Goal: Task Accomplishment & Management: Manage account settings

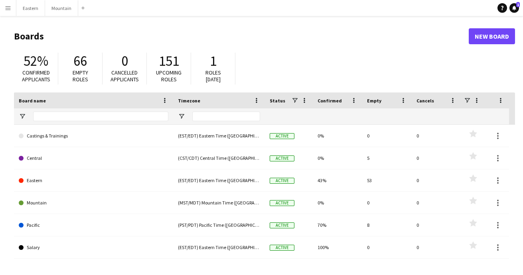
click at [6, 9] on app-icon "Menu" at bounding box center [8, 8] width 6 height 6
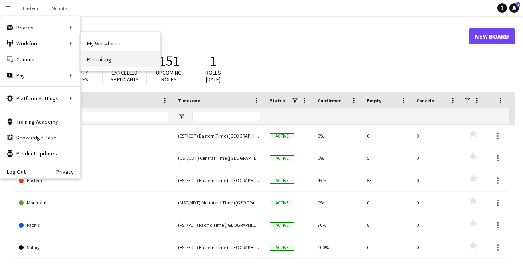
click at [103, 59] on link "Recruiting" at bounding box center [121, 59] width 80 height 16
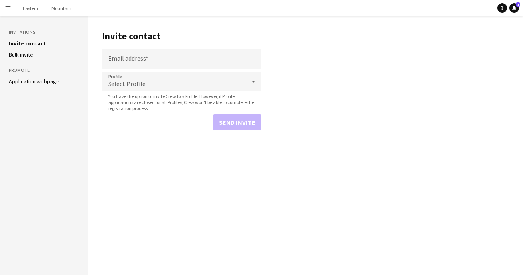
click at [36, 79] on link "Application webpage" at bounding box center [34, 81] width 51 height 7
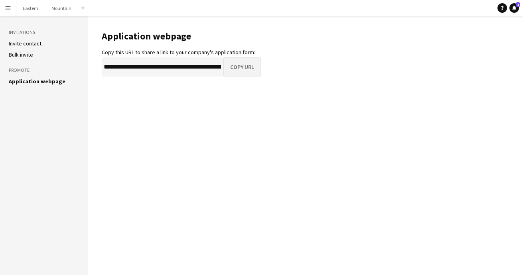
click at [230, 65] on button "Copy URL" at bounding box center [242, 66] width 38 height 19
click at [233, 66] on button "Copy URL" at bounding box center [242, 66] width 38 height 19
click at [8, 8] on app-icon "Menu" at bounding box center [8, 8] width 6 height 6
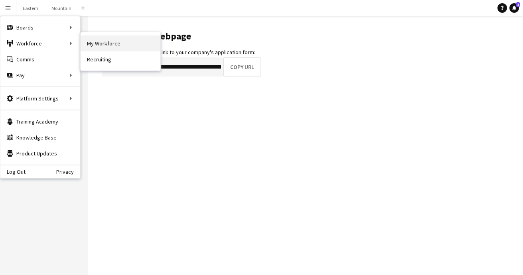
click at [112, 47] on link "My Workforce" at bounding box center [121, 44] width 80 height 16
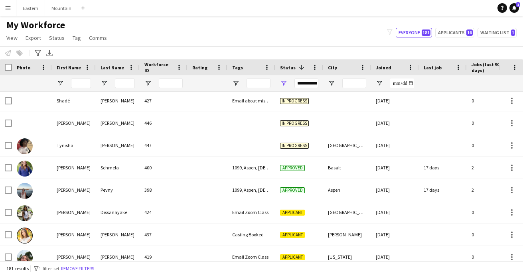
scroll to position [918, 0]
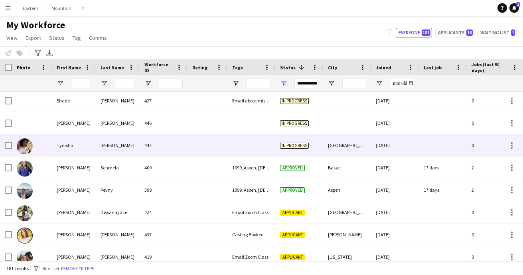
click at [221, 146] on div at bounding box center [208, 145] width 40 height 22
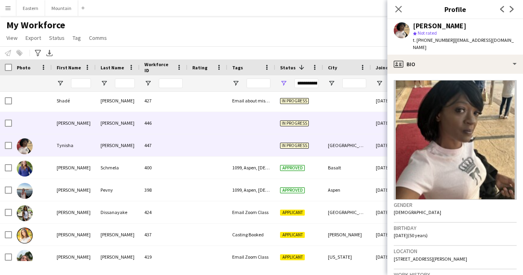
click at [224, 123] on div at bounding box center [208, 123] width 40 height 22
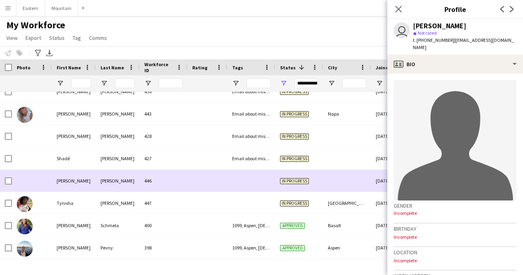
scroll to position [860, 0]
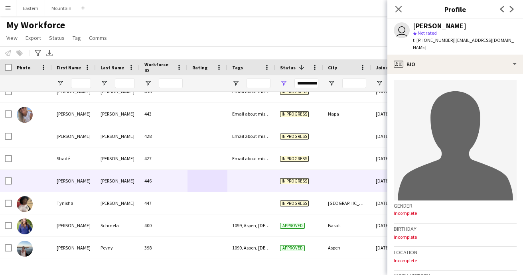
drag, startPoint x: 482, startPoint y: 22, endPoint x: 473, endPoint y: 23, distance: 8.4
click at [473, 23] on div "user Stephanie Guzman star Not rated t. +12135221288 | sguzman245@gmail.com" at bounding box center [455, 37] width 136 height 36
copy div "Stephanie Guzman"
click at [399, 10] on icon at bounding box center [399, 9] width 8 height 8
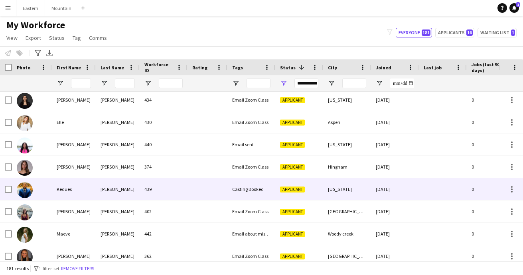
scroll to position [0, 0]
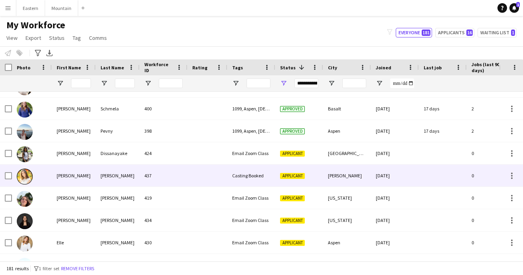
click at [123, 178] on div "[PERSON_NAME]" at bounding box center [118, 176] width 44 height 22
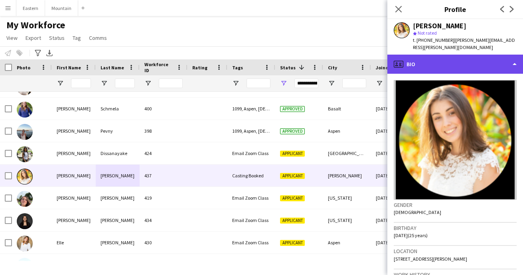
click at [450, 60] on div "profile Bio" at bounding box center [455, 64] width 136 height 19
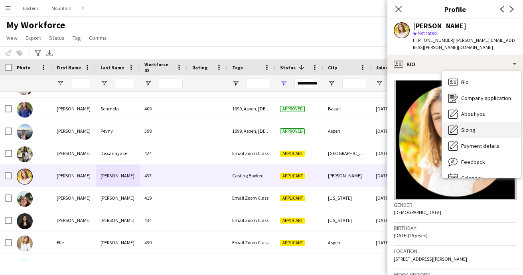
click at [464, 126] on span "Sizing" at bounding box center [468, 129] width 14 height 7
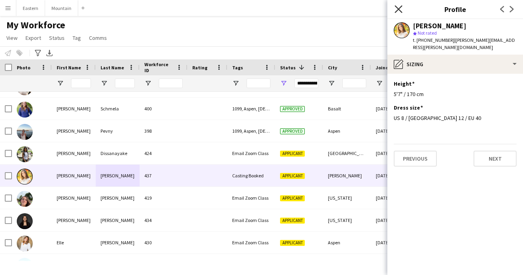
click at [397, 7] on icon "Close pop-in" at bounding box center [399, 9] width 8 height 8
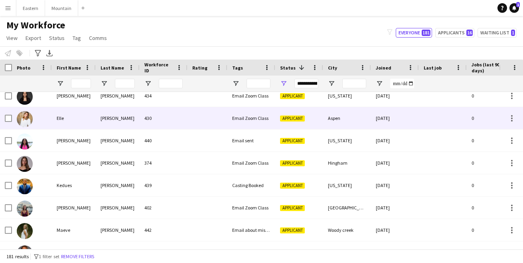
scroll to position [0, 0]
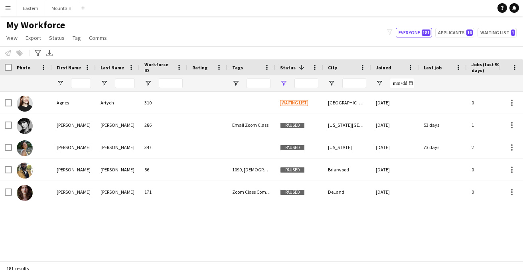
type input "**********"
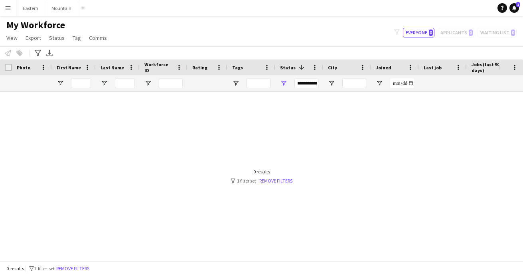
click at [6, 8] on app-icon "Menu" at bounding box center [8, 8] width 6 height 6
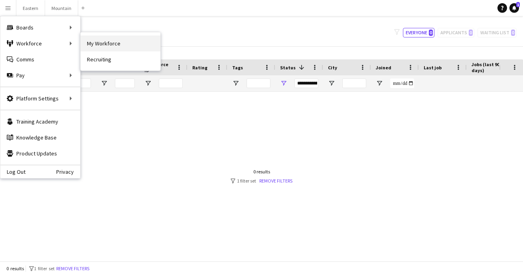
click at [103, 48] on link "My Workforce" at bounding box center [121, 44] width 80 height 16
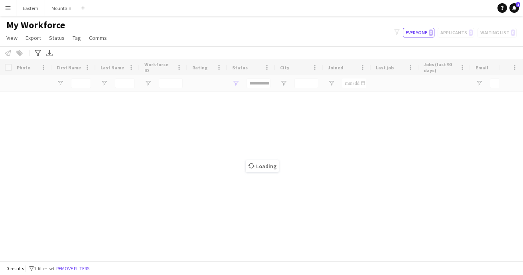
type input "**********"
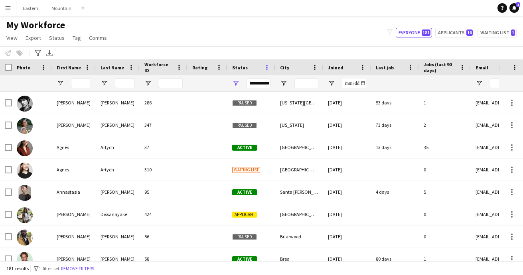
click at [267, 66] on span at bounding box center [266, 67] width 7 height 7
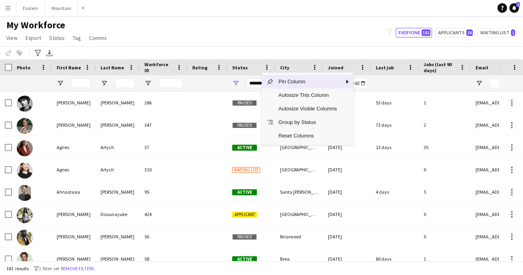
click at [251, 66] on div "Status" at bounding box center [246, 67] width 29 height 12
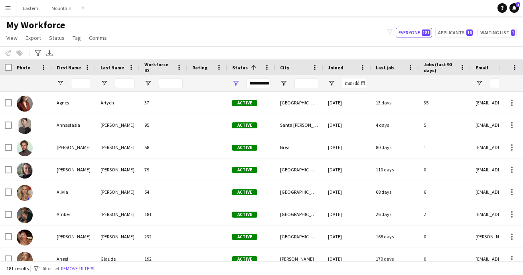
click at [239, 65] on span "Status" at bounding box center [240, 68] width 16 height 6
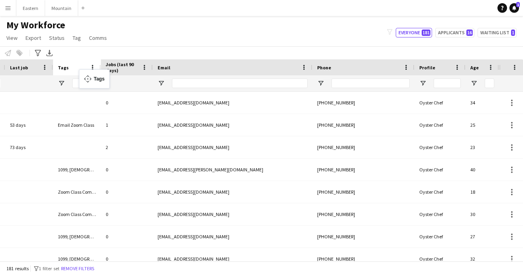
drag, startPoint x: 469, startPoint y: 70, endPoint x: 83, endPoint y: 74, distance: 385.9
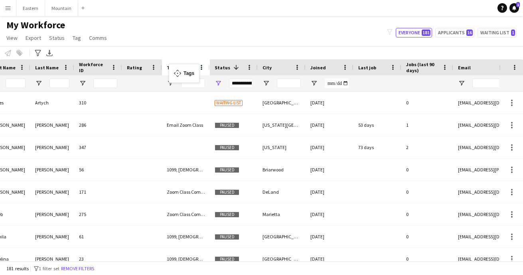
drag, startPoint x: 369, startPoint y: 66, endPoint x: 173, endPoint y: 69, distance: 196.3
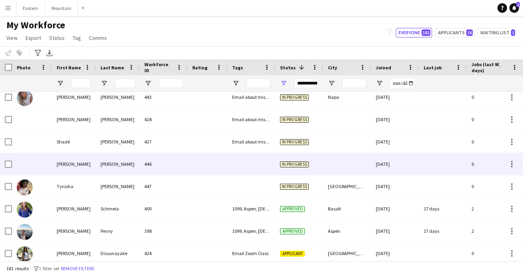
click at [185, 168] on div "446" at bounding box center [164, 164] width 48 height 22
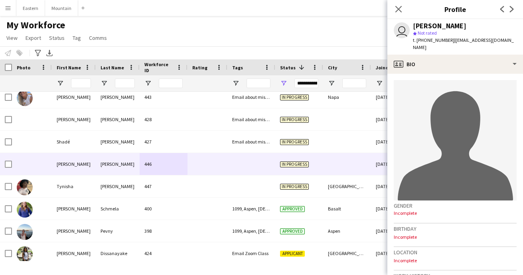
drag, startPoint x: 448, startPoint y: 41, endPoint x: 502, endPoint y: 40, distance: 54.7
copy span "[EMAIL_ADDRESS][DOMAIN_NAME]"
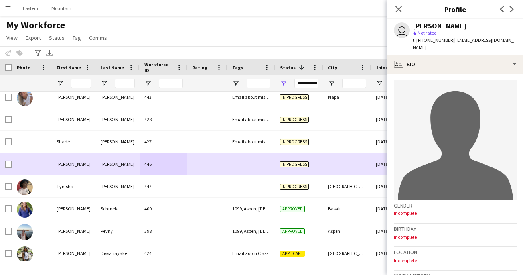
click at [248, 170] on div at bounding box center [251, 164] width 48 height 22
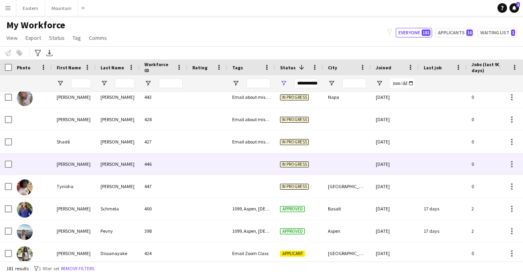
click at [267, 167] on div at bounding box center [251, 164] width 48 height 22
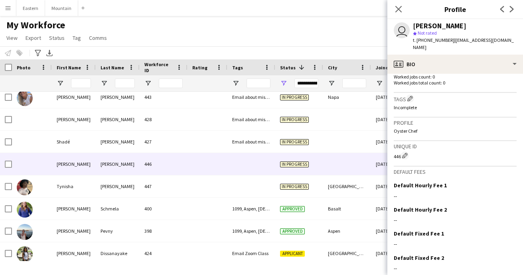
scroll to position [221, 0]
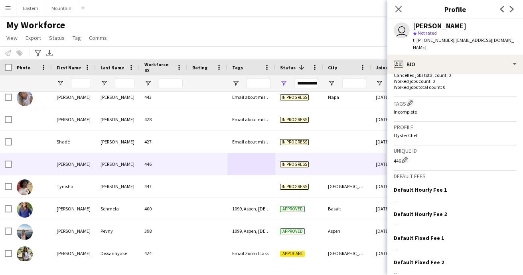
drag, startPoint x: 412, startPoint y: 95, endPoint x: 370, endPoint y: 103, distance: 42.2
click at [412, 100] on app-icon "Edit crew company tags" at bounding box center [410, 103] width 6 height 6
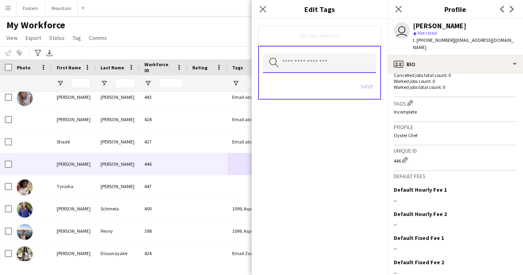
click at [300, 64] on input "text" at bounding box center [319, 63] width 113 height 20
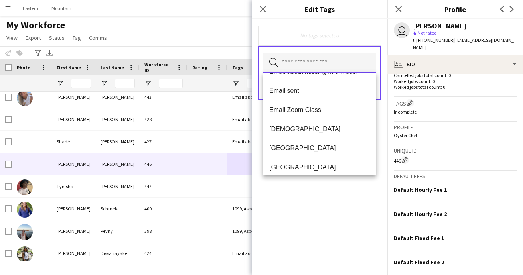
scroll to position [99, 0]
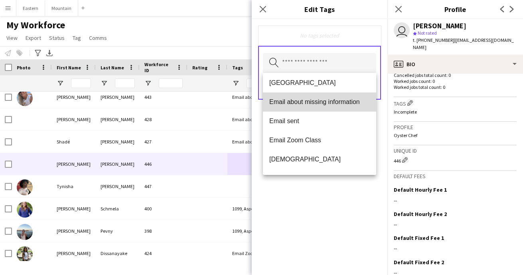
click at [300, 105] on span "Email about missing information" at bounding box center [319, 102] width 101 height 8
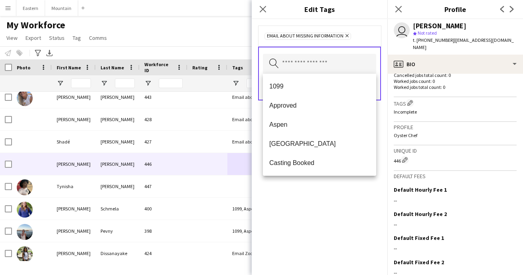
click at [344, 202] on div "Email about missing information Remove Search by tag name Save" at bounding box center [320, 147] width 136 height 256
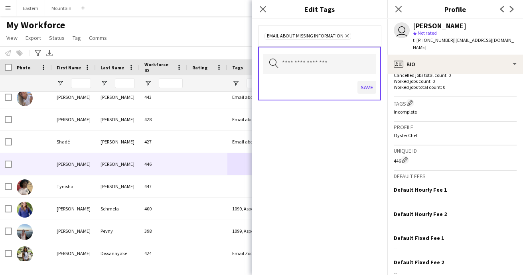
click at [366, 88] on button "Save" at bounding box center [367, 87] width 19 height 13
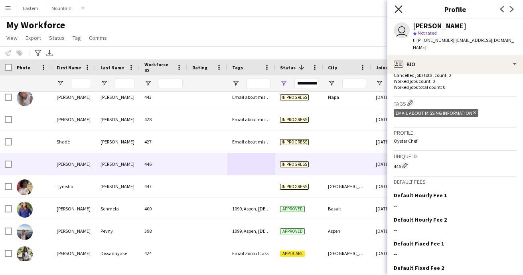
click at [401, 9] on icon "Close pop-in" at bounding box center [399, 9] width 8 height 8
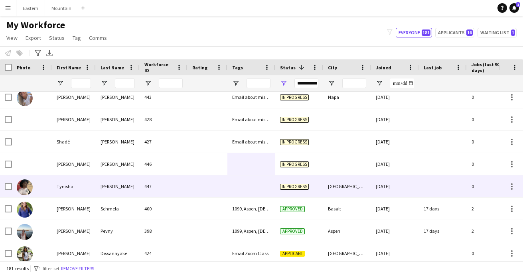
click at [241, 186] on div at bounding box center [251, 187] width 48 height 22
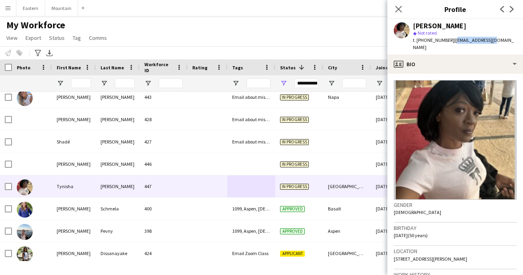
drag, startPoint x: 449, startPoint y: 40, endPoint x: 502, endPoint y: 40, distance: 53.1
click at [502, 40] on app-profile-header "Tynisha Robinson star Not rated t. +14847643231 | ttdr08@gmail.com" at bounding box center [455, 37] width 136 height 36
copy span "[EMAIL_ADDRESS][DOMAIN_NAME]"
click at [398, 10] on icon at bounding box center [399, 9] width 8 height 8
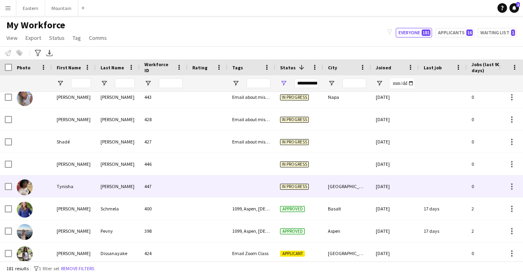
click at [248, 186] on div at bounding box center [251, 187] width 48 height 22
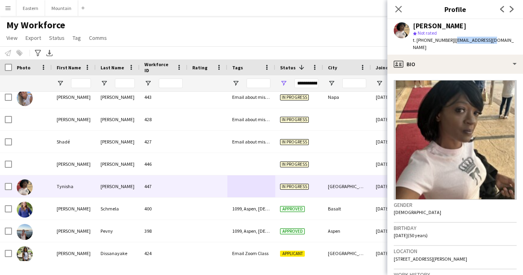
drag, startPoint x: 449, startPoint y: 41, endPoint x: 488, endPoint y: 40, distance: 39.5
click at [488, 40] on div "Tynisha Robinson star Not rated t. +14847643231 | ttdr08@gmail.com" at bounding box center [455, 37] width 136 height 36
copy span "[EMAIL_ADDRESS][DOMAIN_NAME]"
click at [373, 21] on div "My Workforce View Views Default view New view Update view Delete view Edit name…" at bounding box center [261, 32] width 523 height 27
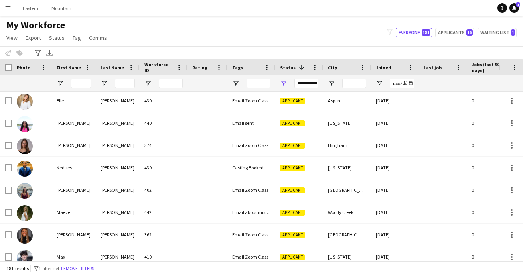
scroll to position [1119, 0]
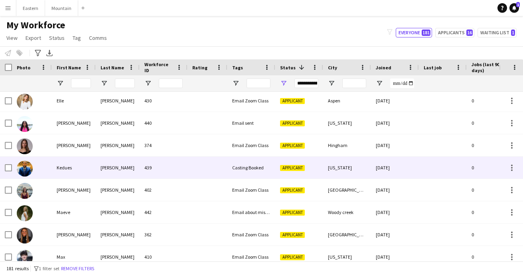
click at [221, 166] on div at bounding box center [208, 168] width 40 height 22
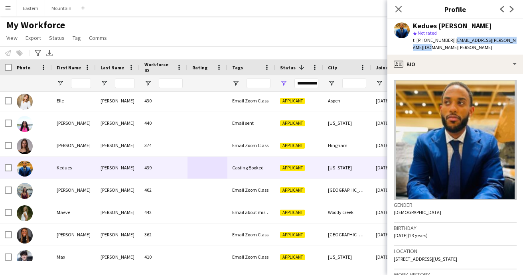
drag, startPoint x: 449, startPoint y: 40, endPoint x: 450, endPoint y: 47, distance: 7.5
click at [450, 47] on div "t. +16517570803 | kedues.samuel@bison.howard.edu" at bounding box center [465, 44] width 104 height 14
copy span "kedues.samuel@bison.howard.edu"
click at [400, 12] on icon "Close pop-in" at bounding box center [399, 9] width 8 height 8
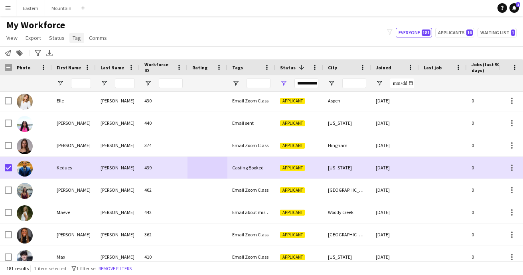
click at [74, 40] on span "Tag" at bounding box center [77, 37] width 8 height 7
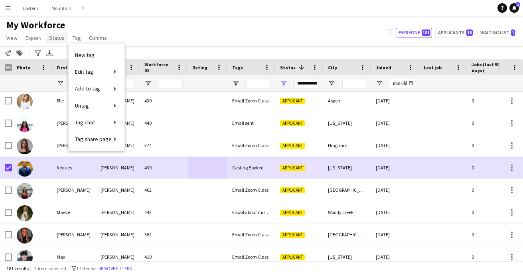
click at [60, 40] on span "Status" at bounding box center [57, 37] width 16 height 7
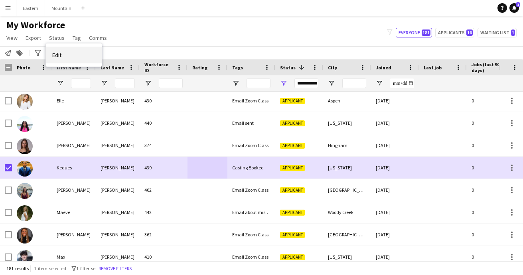
click at [61, 53] on span "Edit" at bounding box center [56, 54] width 9 height 7
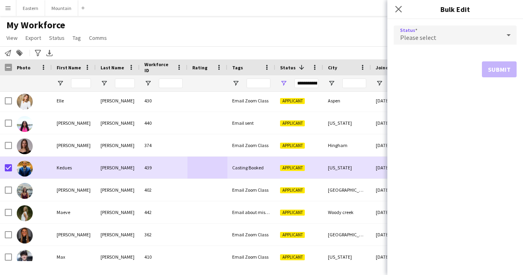
click at [411, 32] on div "Please select" at bounding box center [447, 35] width 107 height 19
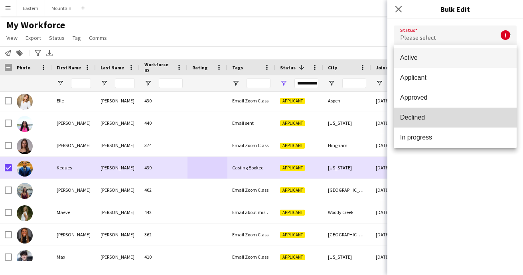
click at [415, 123] on mat-option "Declined" at bounding box center [455, 118] width 123 height 20
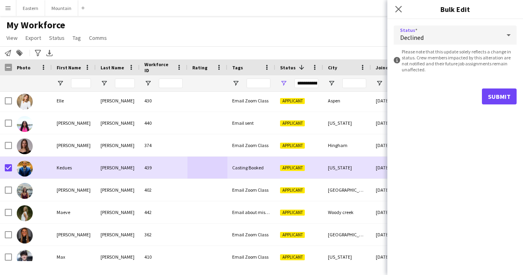
click at [496, 93] on button "Submit" at bounding box center [499, 97] width 35 height 16
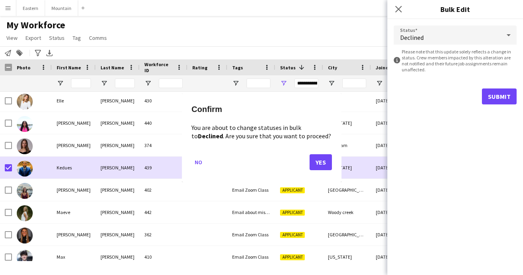
click at [321, 160] on button "Yes" at bounding box center [321, 162] width 22 height 16
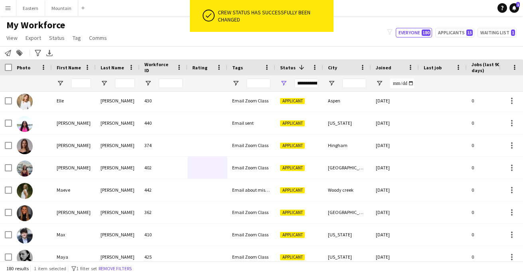
click at [303, 83] on div "**********" at bounding box center [306, 84] width 24 height 10
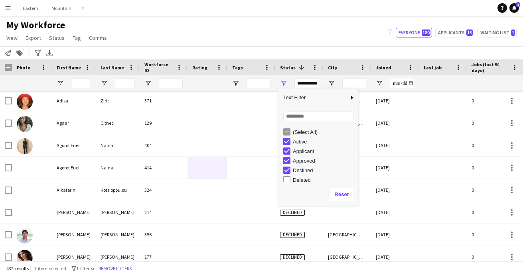
click at [255, 42] on div "My Workforce View Views Default view New view Update view Delete view Edit name…" at bounding box center [261, 32] width 523 height 27
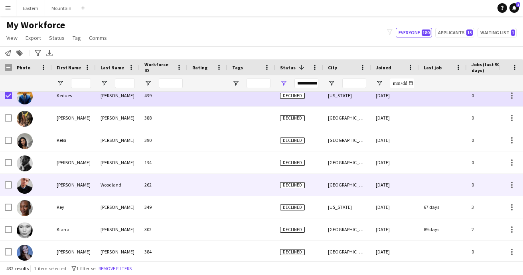
scroll to position [4121, 0]
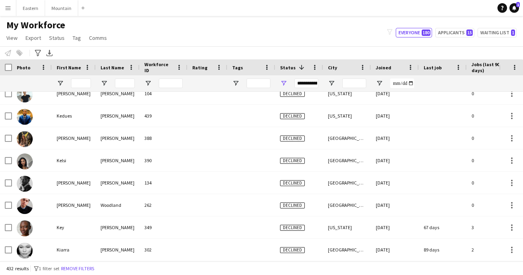
click at [303, 82] on div "**********" at bounding box center [306, 84] width 24 height 10
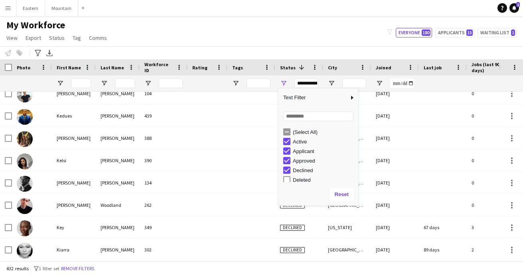
type input "**********"
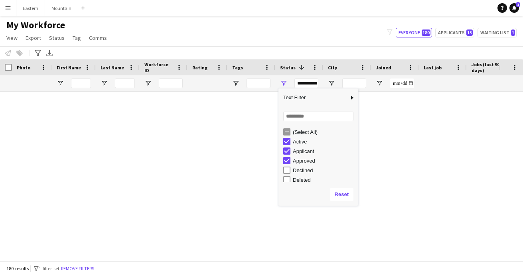
scroll to position [3853, 0]
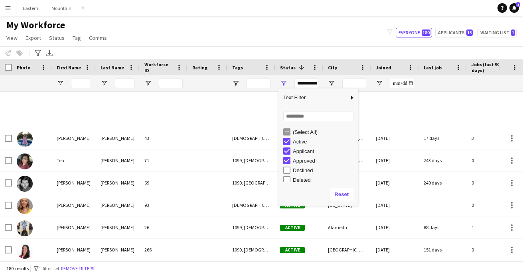
click at [266, 25] on div "My Workforce View Views Default view New view Update view Delete view Edit name…" at bounding box center [261, 32] width 523 height 27
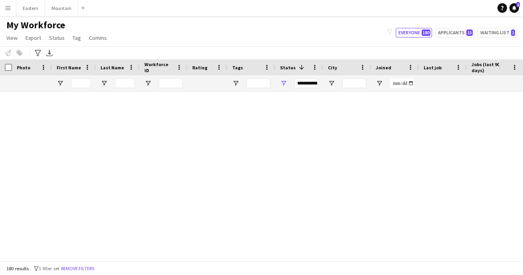
scroll to position [601, 0]
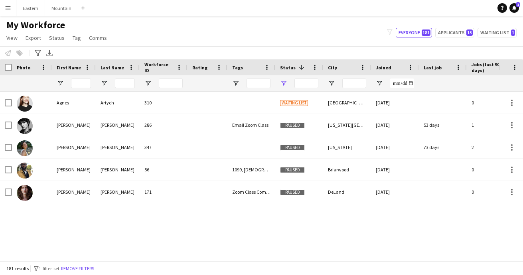
type input "**********"
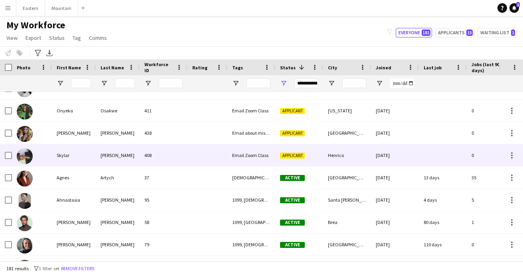
scroll to position [1281, 0]
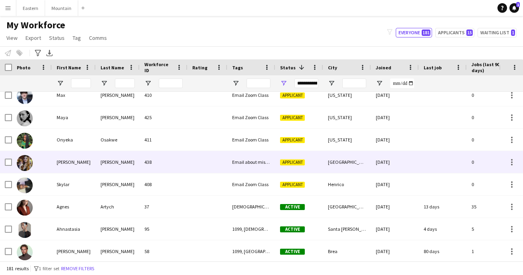
click at [238, 164] on div "Email about missing information" at bounding box center [251, 162] width 48 height 22
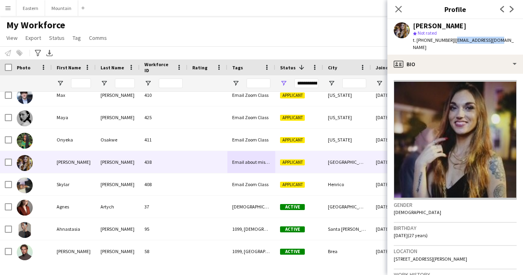
drag, startPoint x: 449, startPoint y: 41, endPoint x: 493, endPoint y: 40, distance: 43.9
copy span "srstep97@gmail.com"
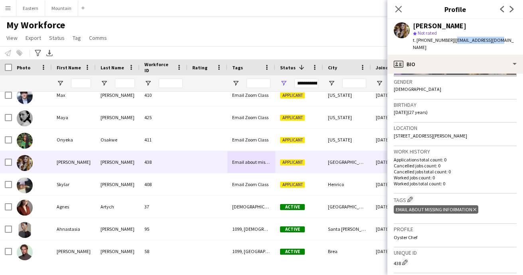
scroll to position [128, 0]
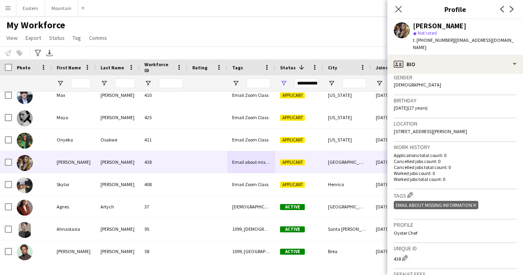
click at [474, 204] on icon at bounding box center [474, 205] width 3 height 3
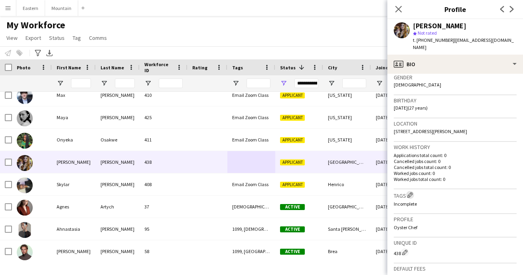
click at [411, 192] on app-icon "Edit crew company tags" at bounding box center [410, 195] width 6 height 6
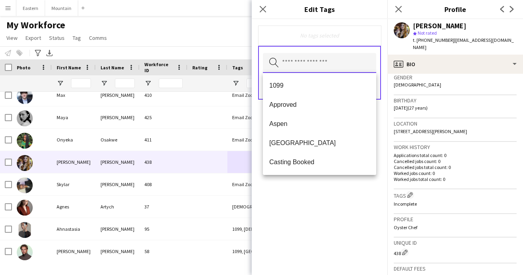
click at [305, 65] on input "text" at bounding box center [319, 63] width 113 height 20
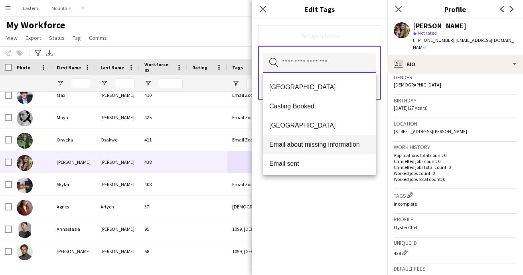
scroll to position [79, 0]
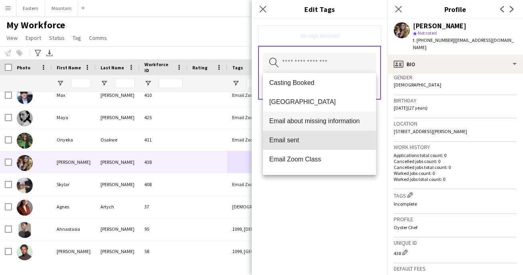
click at [302, 145] on mat-option "Email sent" at bounding box center [319, 140] width 113 height 19
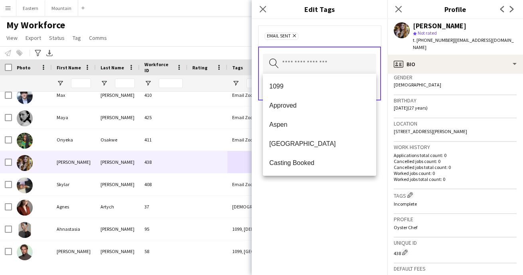
click at [326, 227] on div "Email sent Remove Search by tag name Save" at bounding box center [320, 147] width 136 height 256
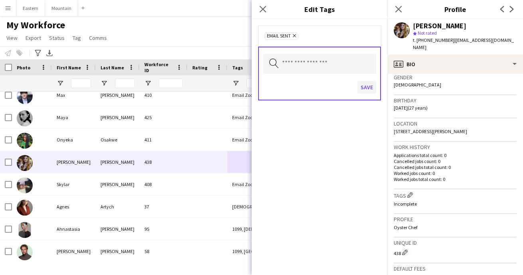
click at [366, 86] on button "Save" at bounding box center [367, 87] width 19 height 13
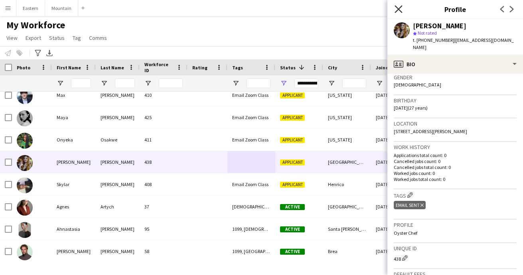
click at [398, 9] on icon at bounding box center [399, 9] width 8 height 8
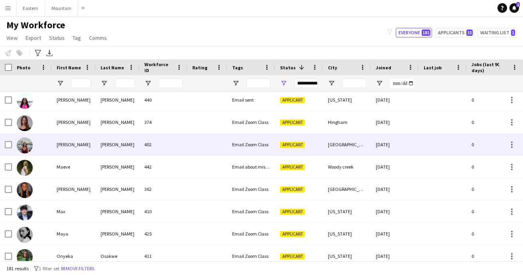
scroll to position [1164, 0]
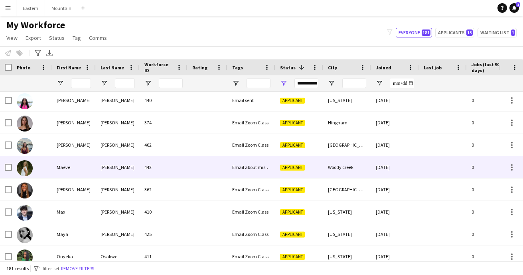
click at [204, 166] on div at bounding box center [208, 167] width 40 height 22
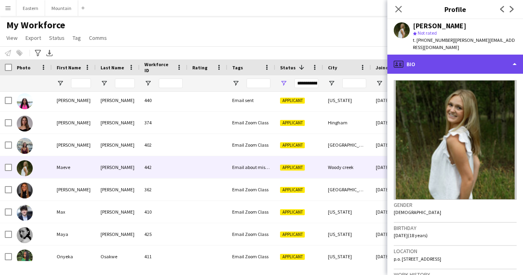
click at [413, 60] on div "profile Bio" at bounding box center [455, 64] width 136 height 19
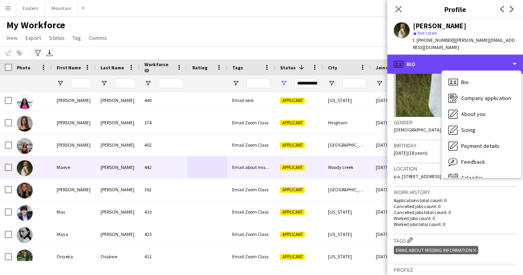
scroll to position [87, 0]
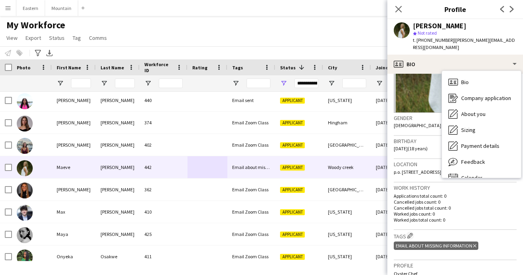
click at [474, 245] on icon at bounding box center [474, 246] width 3 height 3
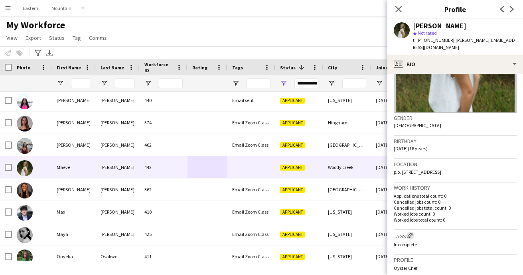
click at [412, 233] on app-icon "Edit crew company tags" at bounding box center [410, 236] width 6 height 6
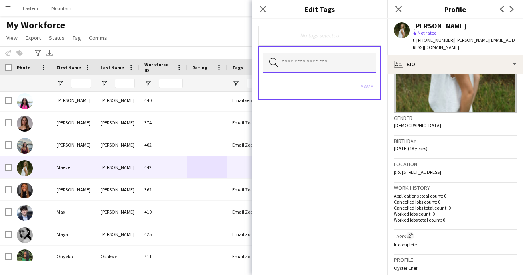
click at [305, 60] on input "text" at bounding box center [319, 63] width 113 height 20
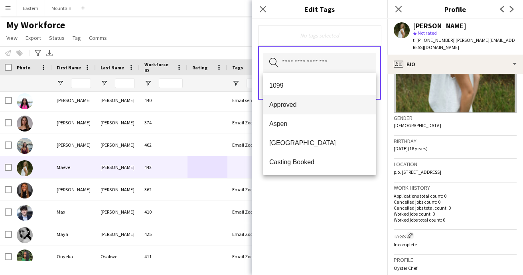
click at [287, 106] on span "Approved" at bounding box center [319, 105] width 101 height 8
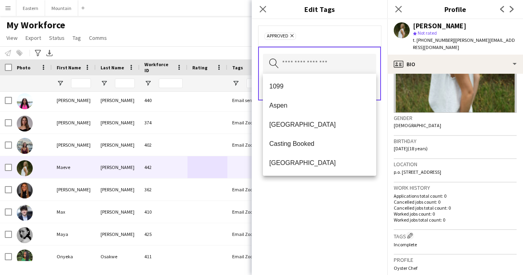
click at [353, 205] on div "Approved Remove Search by tag name Save" at bounding box center [320, 147] width 136 height 256
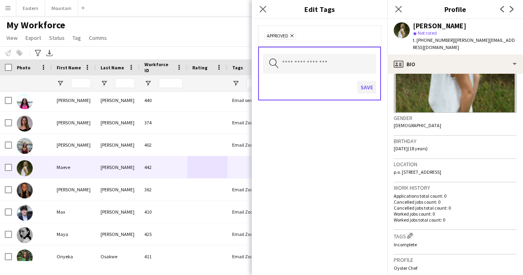
click at [365, 87] on button "Save" at bounding box center [367, 87] width 19 height 13
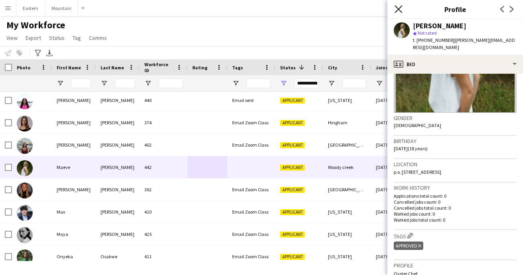
click at [398, 10] on icon at bounding box center [399, 9] width 8 height 8
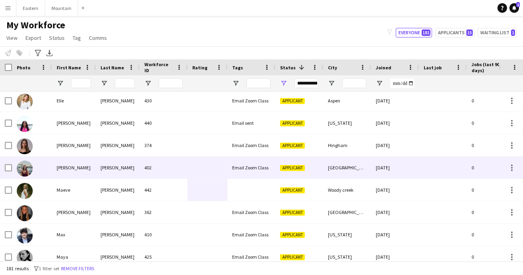
scroll to position [1138, 0]
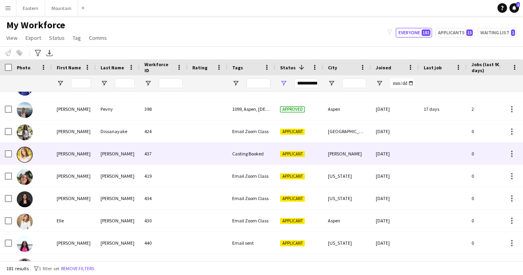
click at [180, 161] on div "437" at bounding box center [164, 154] width 48 height 22
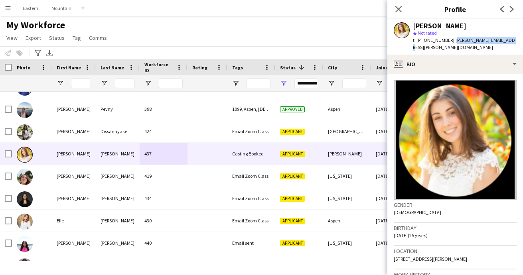
drag, startPoint x: 449, startPoint y: 40, endPoint x: 502, endPoint y: 37, distance: 53.5
click at [502, 37] on div "Allison Kraus star Not rated t. +17034893841 | kraus.allison@gmail.com" at bounding box center [455, 37] width 136 height 36
drag, startPoint x: 504, startPoint y: 40, endPoint x: 449, endPoint y: 41, distance: 55.1
click at [449, 41] on div "Allison Kraus star Not rated t. +17034893841 | kraus.allison@gmail.com" at bounding box center [455, 37] width 136 height 36
copy span "[PERSON_NAME][EMAIL_ADDRESS][PERSON_NAME][DOMAIN_NAME]"
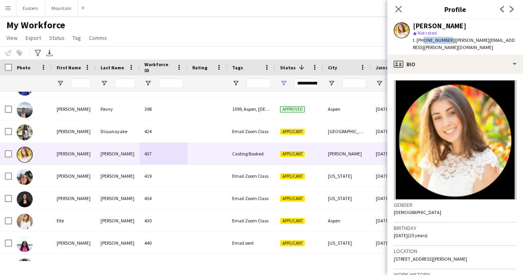
drag, startPoint x: 422, startPoint y: 41, endPoint x: 445, endPoint y: 40, distance: 23.2
click at [445, 40] on span "t. +17034893841" at bounding box center [433, 40] width 41 height 6
copy span "7034893841"
click at [401, 10] on icon "Close pop-in" at bounding box center [399, 9] width 8 height 8
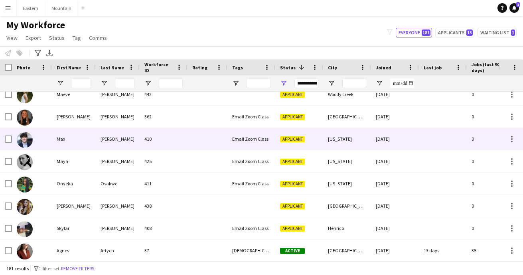
scroll to position [1238, 0]
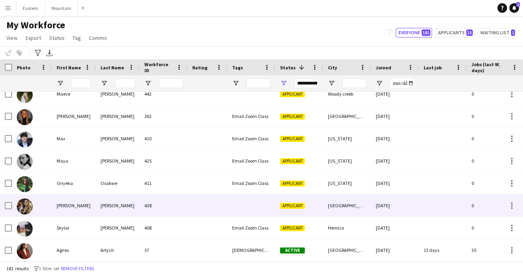
click at [176, 209] on div "438" at bounding box center [164, 206] width 48 height 22
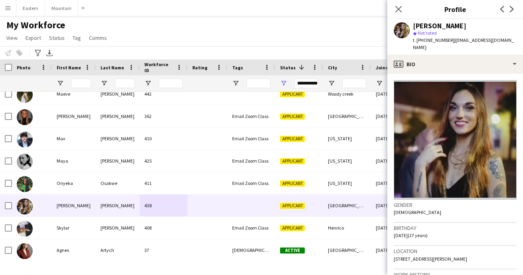
drag, startPoint x: 447, startPoint y: 39, endPoint x: 494, endPoint y: 40, distance: 47.1
click at [494, 40] on div "Shelby Stephens star Not rated t. +13049179067 | srstep97@gmail.com" at bounding box center [455, 37] width 136 height 36
copy span "[EMAIL_ADDRESS][DOMAIN_NAME]"
click at [521, 35] on app-profile-header "Shelby Stephens star Not rated t. +13049179067 | srstep97@gmail.com" at bounding box center [455, 37] width 136 height 36
drag, startPoint x: 422, startPoint y: 41, endPoint x: 445, endPoint y: 42, distance: 23.6
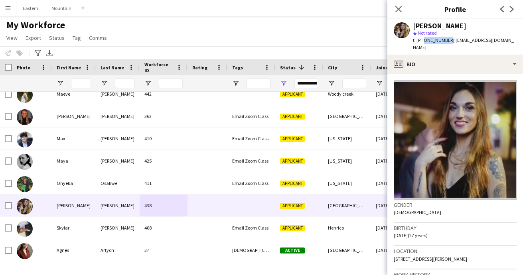
click at [445, 42] on span "t. +13049179067" at bounding box center [433, 40] width 41 height 6
copy span "3049179067"
click at [399, 8] on icon at bounding box center [399, 9] width 8 height 8
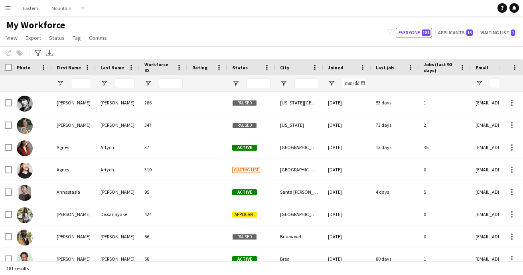
type input "**********"
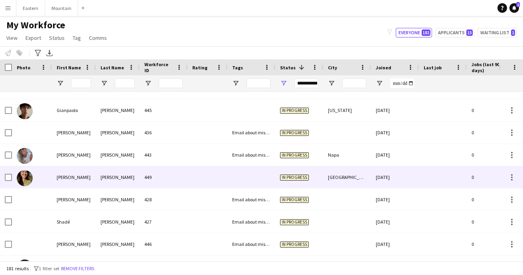
click at [251, 182] on div at bounding box center [251, 177] width 48 height 22
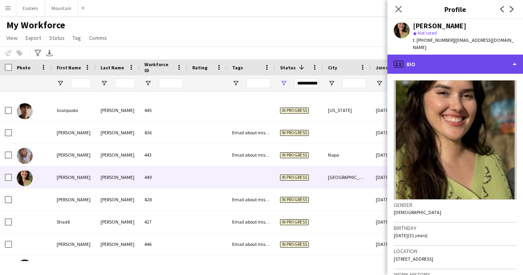
click at [444, 55] on div "profile Bio" at bounding box center [455, 64] width 136 height 19
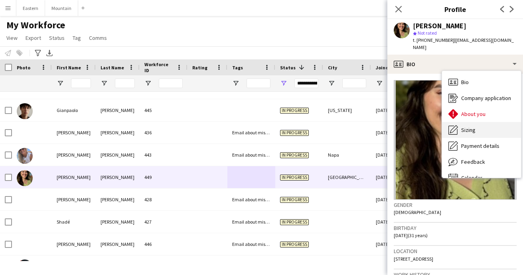
click at [467, 126] on span "Sizing" at bounding box center [468, 129] width 14 height 7
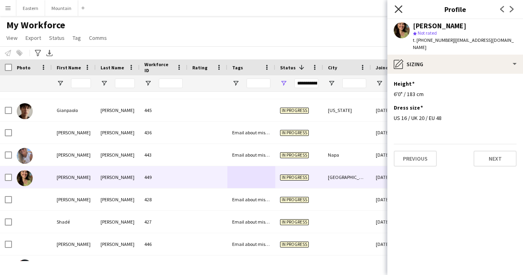
click at [398, 9] on icon at bounding box center [399, 9] width 8 height 8
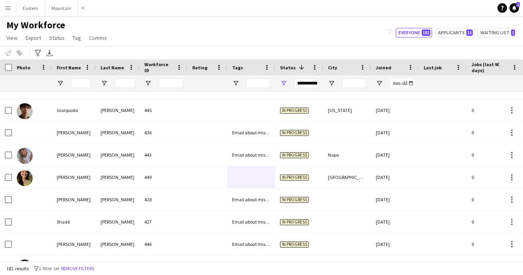
click at [285, 71] on div "Status 1" at bounding box center [294, 67] width 29 height 12
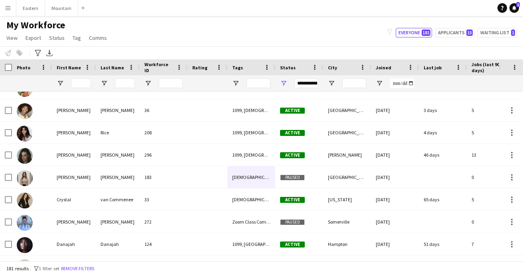
click at [288, 70] on span "Status" at bounding box center [288, 68] width 16 height 6
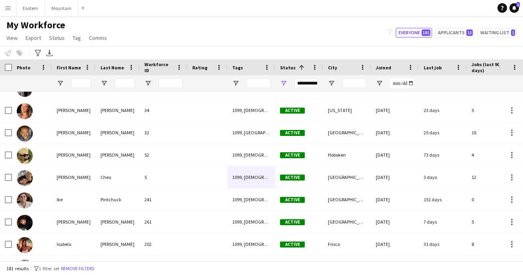
click at [306, 85] on div "**********" at bounding box center [306, 84] width 24 height 10
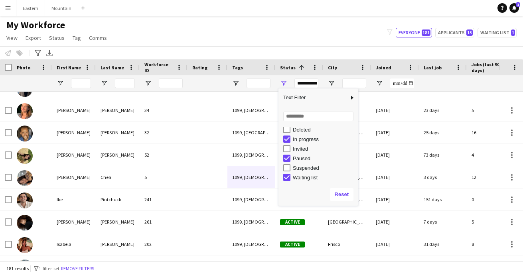
scroll to position [50, 0]
click at [253, 27] on div "My Workforce View Views Default view New view Update view Delete view Edit name…" at bounding box center [261, 32] width 523 height 27
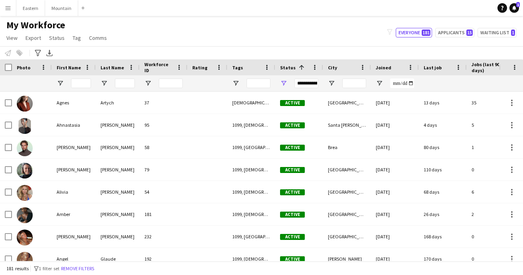
scroll to position [0, 0]
click at [288, 69] on span "Status" at bounding box center [288, 68] width 16 height 6
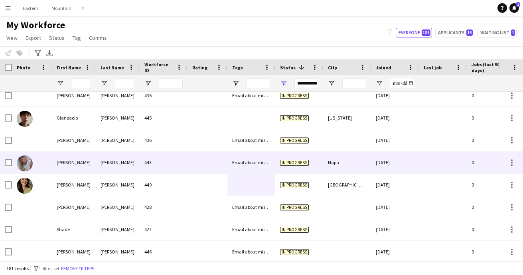
scroll to position [798, 0]
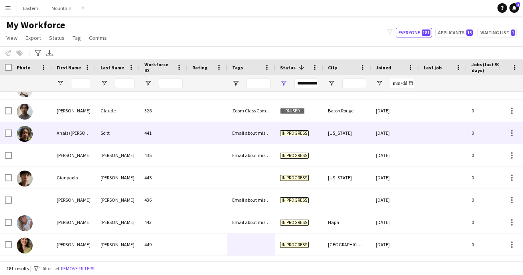
click at [207, 128] on div at bounding box center [208, 133] width 40 height 22
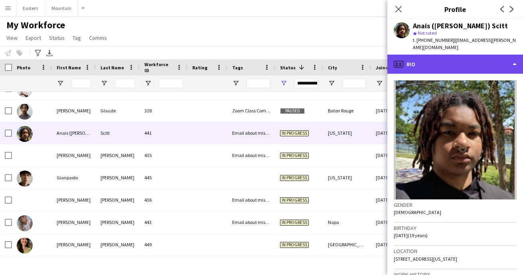
click at [443, 57] on div "profile Bio" at bounding box center [455, 64] width 136 height 19
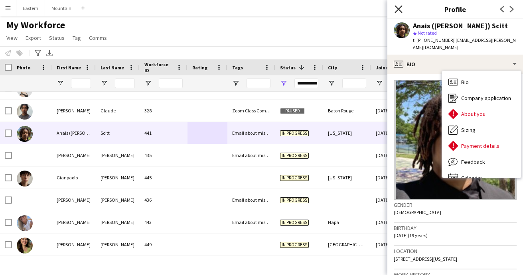
click at [401, 7] on icon at bounding box center [399, 9] width 8 height 8
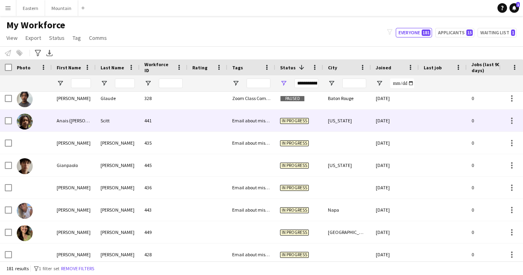
click at [248, 126] on div "Email about missing information" at bounding box center [251, 121] width 48 height 22
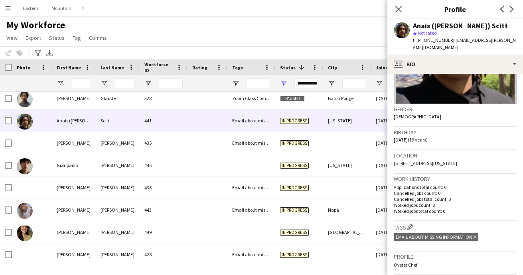
scroll to position [144, 0]
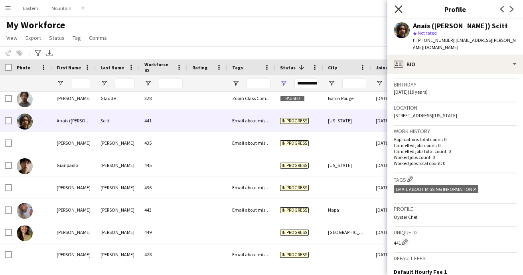
click at [399, 12] on icon "Close pop-in" at bounding box center [399, 9] width 8 height 8
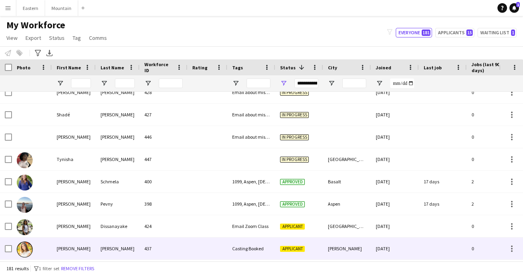
scroll to position [984, 0]
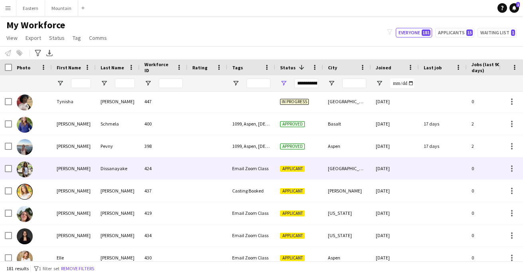
click at [249, 171] on div "Email Zoom Class" at bounding box center [251, 169] width 48 height 22
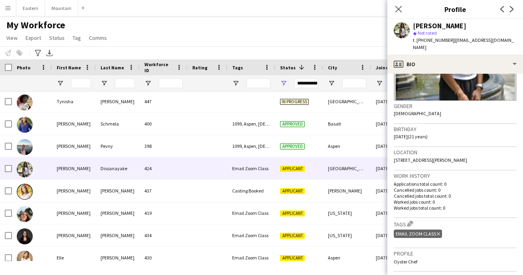
scroll to position [133, 0]
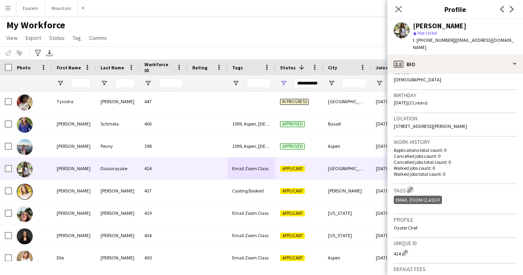
click at [410, 187] on app-icon "Edit crew company tags" at bounding box center [410, 190] width 6 height 6
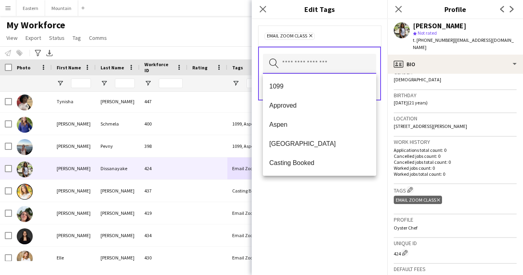
click at [309, 63] on input "text" at bounding box center [319, 64] width 113 height 20
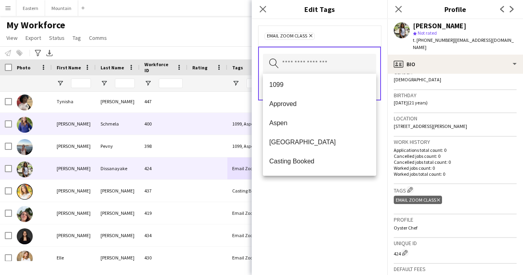
click at [178, 129] on div "400" at bounding box center [164, 124] width 48 height 22
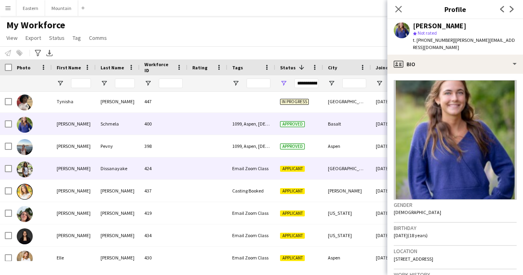
click at [178, 173] on div "424" at bounding box center [164, 169] width 48 height 22
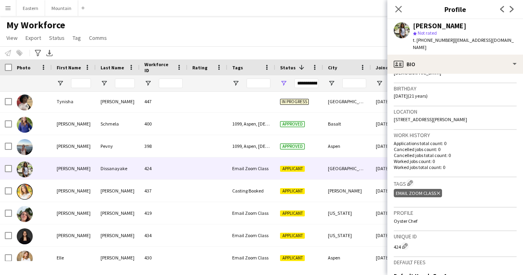
scroll to position [170, 0]
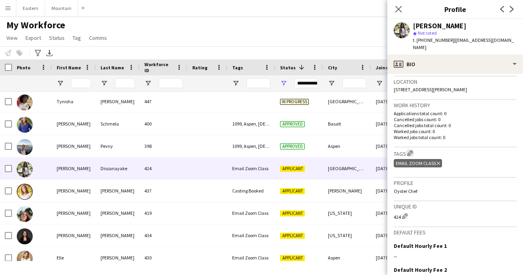
click at [411, 150] on app-icon "Edit crew company tags" at bounding box center [410, 153] width 6 height 6
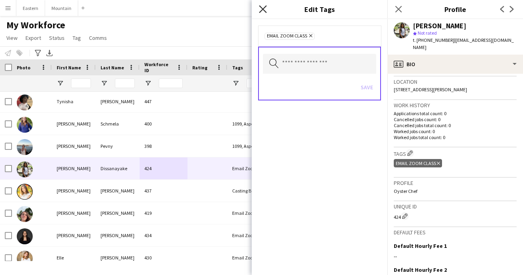
click at [261, 11] on icon "Close pop-in" at bounding box center [263, 9] width 8 height 8
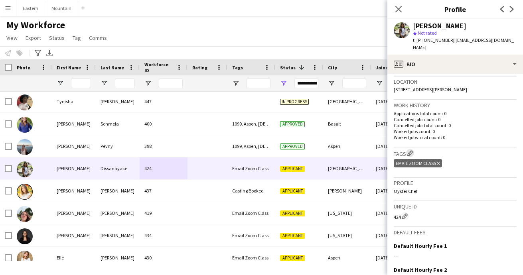
click at [411, 150] on app-icon "Edit crew company tags" at bounding box center [410, 153] width 6 height 6
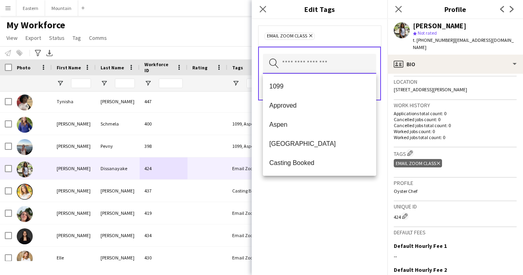
click at [319, 67] on input "text" at bounding box center [319, 64] width 113 height 20
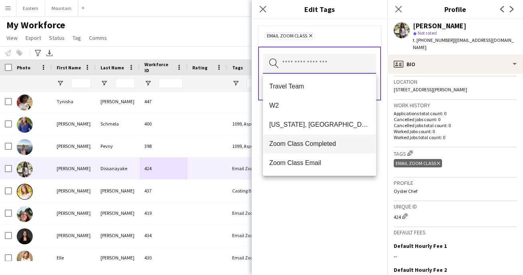
scroll to position [383, 0]
click at [304, 186] on div "Email Zoom Class Remove Search by tag name Save" at bounding box center [320, 147] width 136 height 256
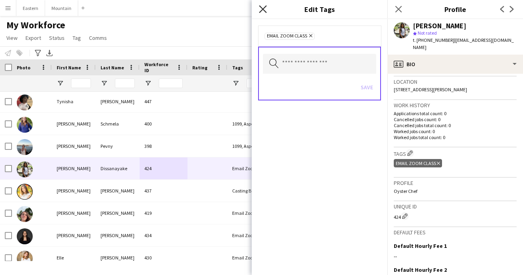
click at [264, 12] on icon "Close pop-in" at bounding box center [263, 9] width 8 height 8
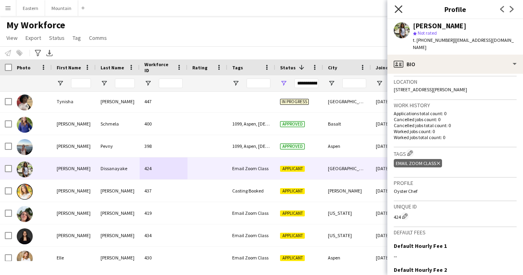
click at [399, 7] on icon "Close pop-in" at bounding box center [399, 9] width 8 height 8
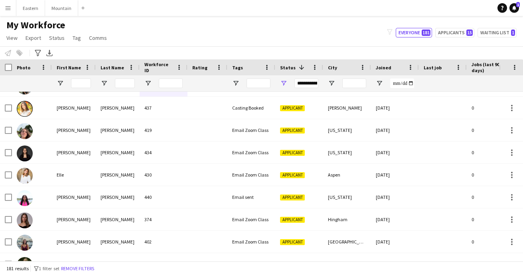
scroll to position [950, 0]
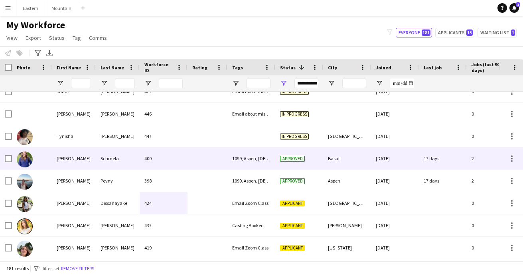
click at [232, 160] on div "1099, Aspen, [DEMOGRAPHIC_DATA]" at bounding box center [251, 159] width 48 height 22
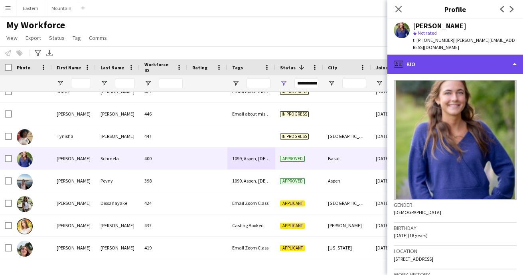
click at [458, 56] on div "profile Bio" at bounding box center [455, 64] width 136 height 19
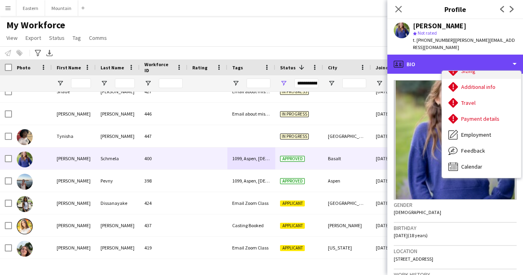
scroll to position [59, 0]
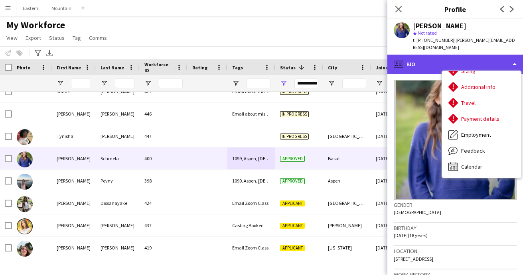
click at [415, 59] on div "profile Bio" at bounding box center [455, 64] width 136 height 19
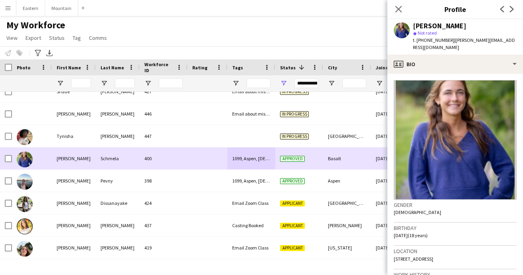
click at [97, 164] on div "Schmela" at bounding box center [118, 159] width 44 height 22
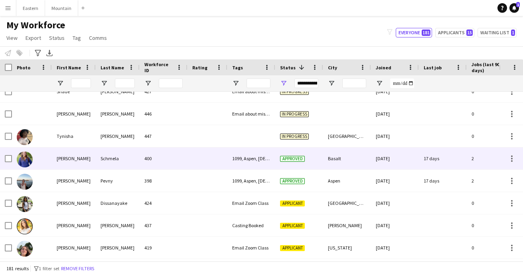
click at [97, 164] on div "Schmela" at bounding box center [118, 159] width 44 height 22
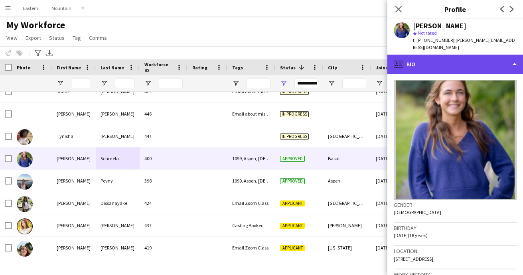
click at [421, 60] on div "profile Bio" at bounding box center [455, 64] width 136 height 19
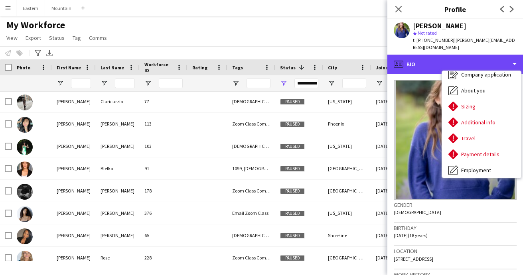
scroll to position [553, 0]
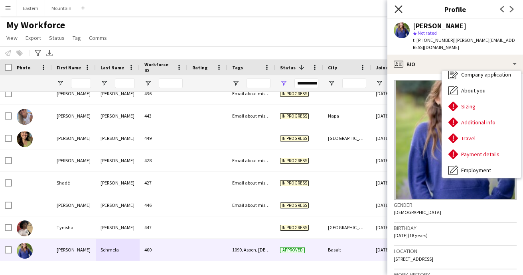
click at [401, 10] on icon "Close pop-in" at bounding box center [399, 9] width 8 height 8
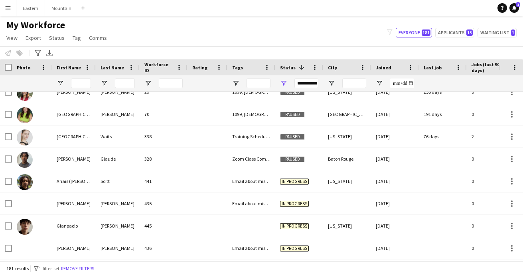
scroll to position [682, 0]
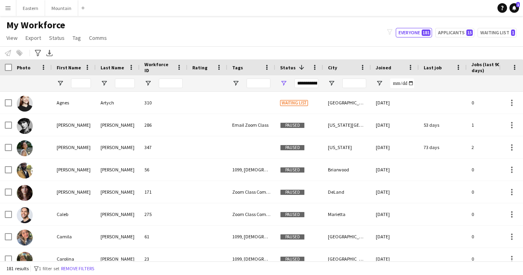
click at [304, 85] on div "**********" at bounding box center [306, 84] width 24 height 10
click at [231, 34] on div "My Workforce View Views Default view New view Update view Delete view Edit name…" at bounding box center [261, 32] width 523 height 27
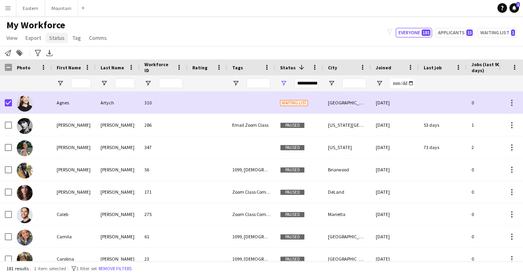
click at [53, 36] on span "Status" at bounding box center [57, 37] width 16 height 7
click at [61, 55] on span "Edit" at bounding box center [56, 54] width 9 height 7
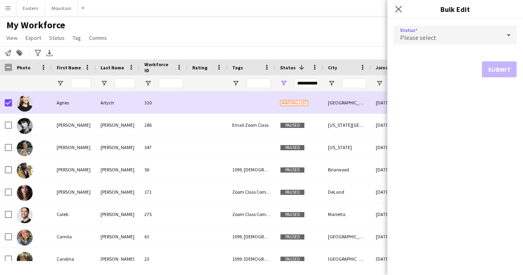
click at [432, 41] on span "Please select" at bounding box center [418, 38] width 36 height 8
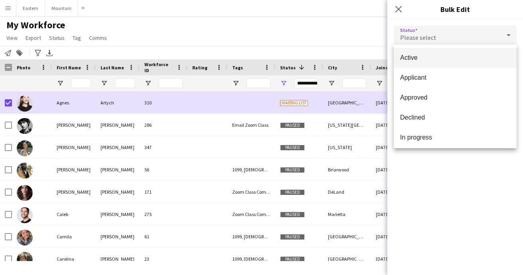
click at [365, 23] on div at bounding box center [261, 137] width 523 height 275
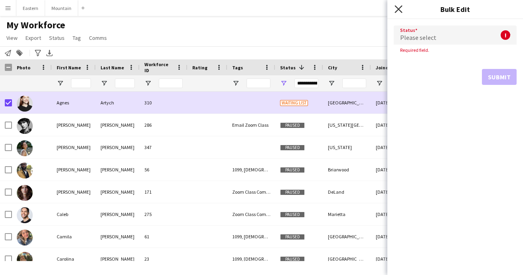
click at [397, 8] on icon "Close pop-in" at bounding box center [399, 9] width 8 height 8
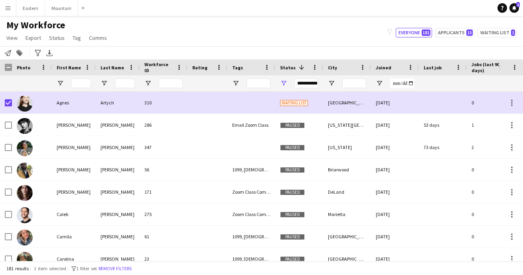
click at [306, 81] on div "**********" at bounding box center [306, 84] width 24 height 10
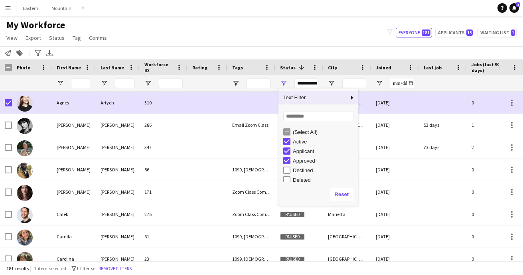
click at [303, 26] on div "My Workforce View Views Default view New view Update view Delete view Edit name…" at bounding box center [261, 32] width 523 height 27
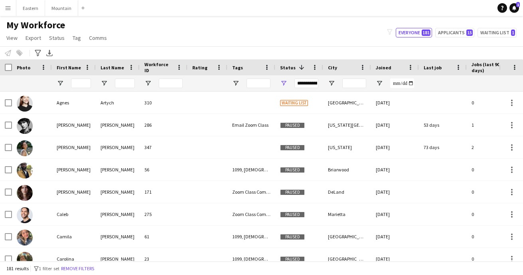
click at [139, 37] on div "My Workforce View Views Default view New view Update view Delete view Edit name…" at bounding box center [261, 32] width 523 height 27
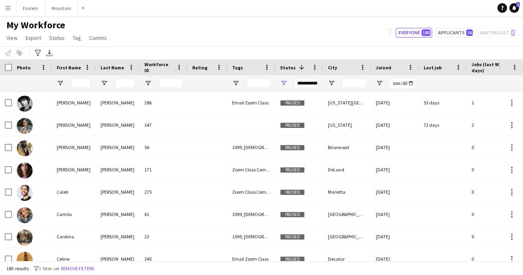
click at [307, 85] on div "**********" at bounding box center [306, 84] width 24 height 10
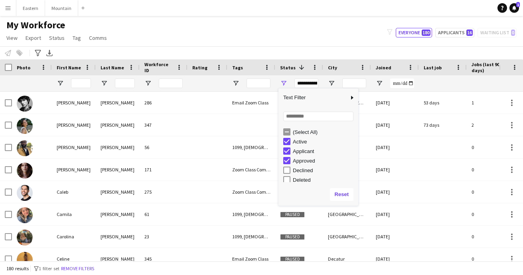
type input "**********"
click at [265, 39] on div "My Workforce View Views Default view New view Update view Delete view Edit name…" at bounding box center [261, 32] width 523 height 27
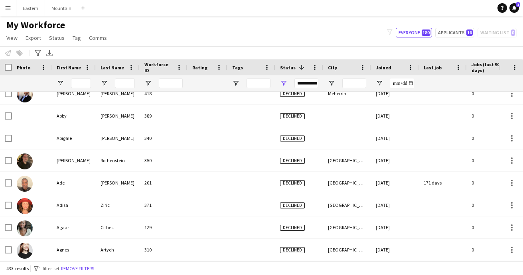
scroll to position [874, 0]
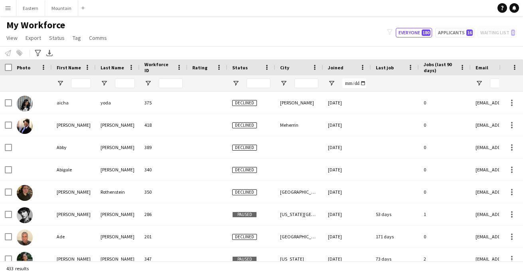
type input "**********"
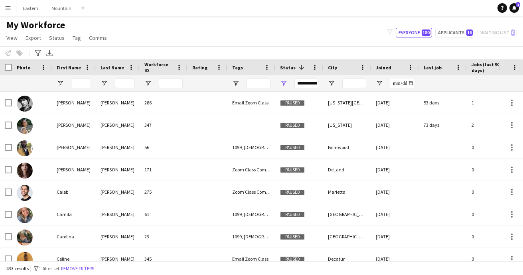
click at [309, 84] on div "**********" at bounding box center [306, 84] width 24 height 10
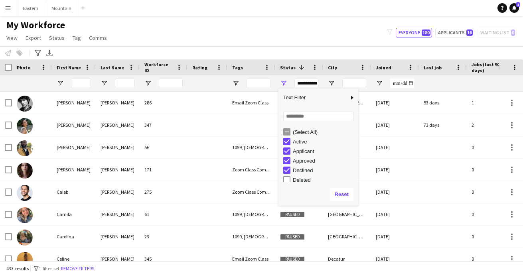
click at [265, 50] on div "Notify workforce Add to tag Select at least one crew to tag him or her. Advance…" at bounding box center [261, 52] width 523 height 13
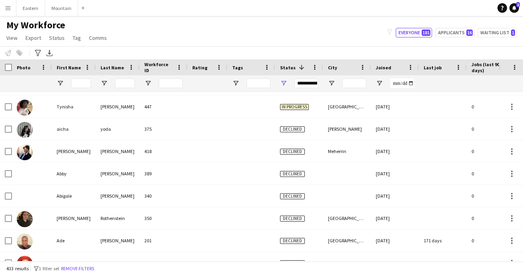
click at [302, 83] on div "**********" at bounding box center [306, 84] width 24 height 10
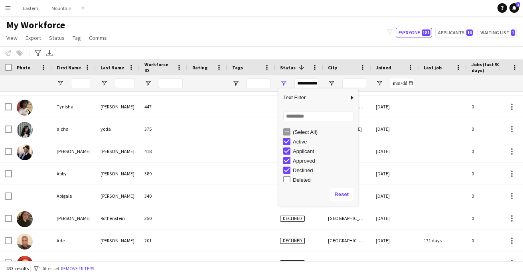
type input "**********"
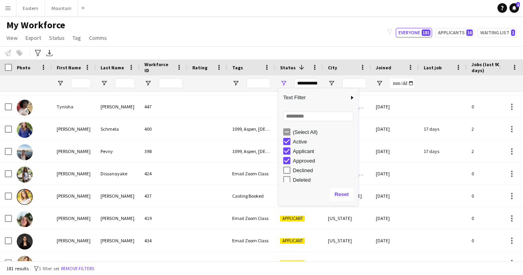
click at [281, 45] on div "My Workforce View Views Default view New view Update view Delete view Edit name…" at bounding box center [261, 32] width 523 height 27
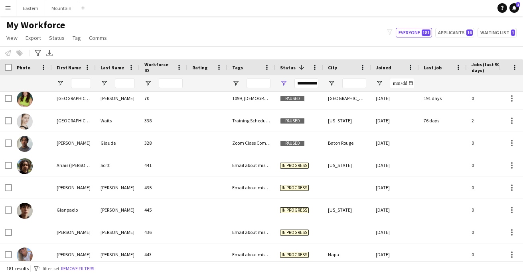
scroll to position [704, 0]
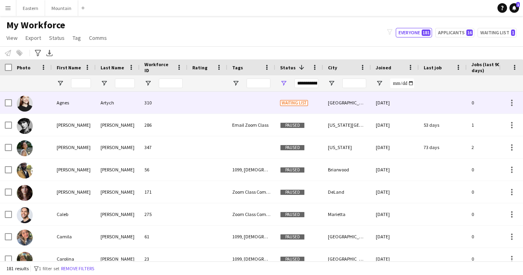
click at [235, 109] on div at bounding box center [251, 103] width 48 height 22
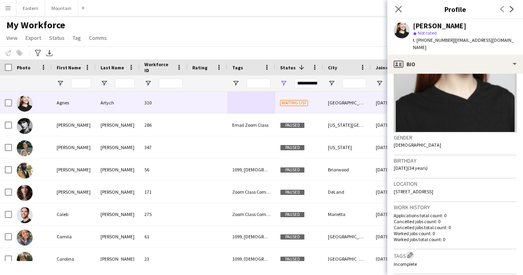
click at [410, 253] on app-icon "Edit crew company tags" at bounding box center [410, 256] width 6 height 6
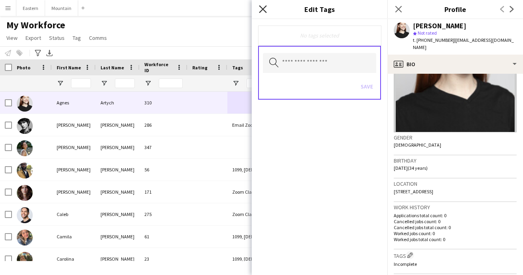
click at [263, 9] on icon at bounding box center [263, 9] width 8 height 8
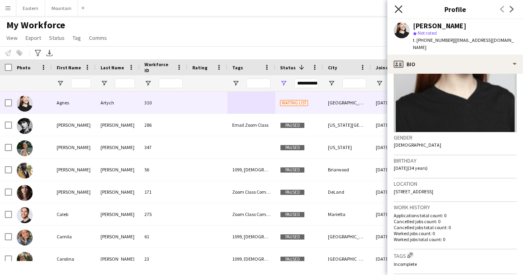
click at [397, 8] on icon "Close pop-in" at bounding box center [399, 9] width 8 height 8
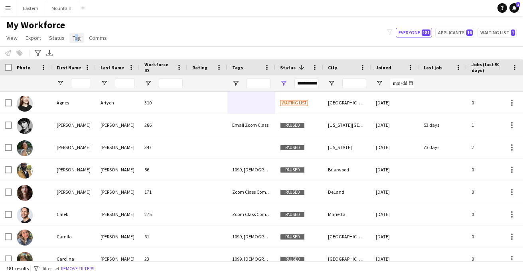
click at [74, 34] on link "Tag" at bounding box center [76, 38] width 15 height 10
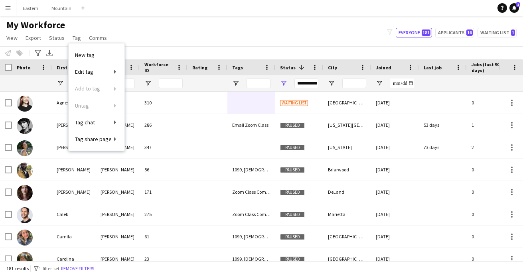
click at [99, 24] on h1 "My Workforce" at bounding box center [57, 25] width 115 height 12
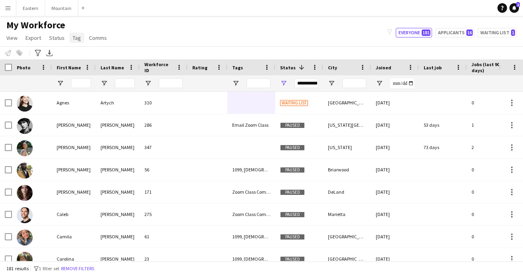
click at [74, 38] on span "Tag" at bounding box center [77, 37] width 8 height 7
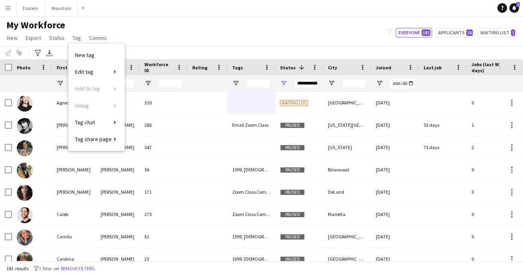
click at [141, 37] on div "My Workforce View Views Default view New view Update view Delete view Edit name…" at bounding box center [261, 32] width 523 height 27
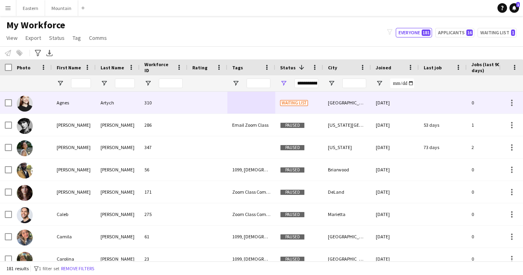
click at [108, 104] on div "Artych" at bounding box center [118, 103] width 44 height 22
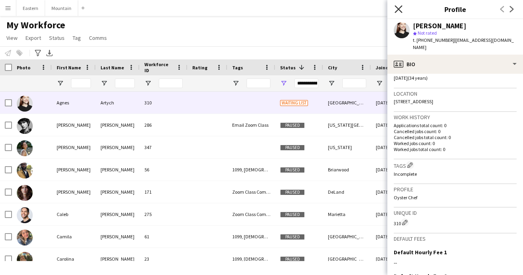
click at [401, 8] on icon "Close pop-in" at bounding box center [399, 9] width 8 height 8
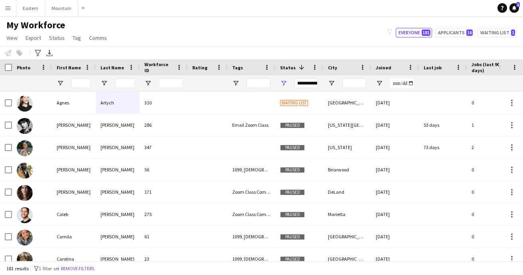
click at [276, 47] on div "Notify workforce Add to tag Select at least one crew to tag him or her. Advance…" at bounding box center [261, 52] width 523 height 13
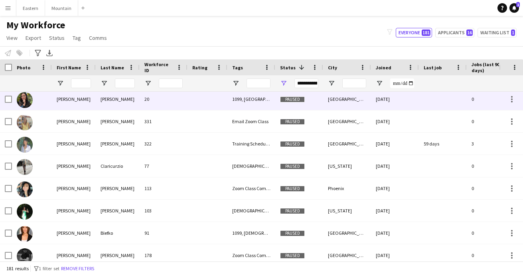
scroll to position [326, 0]
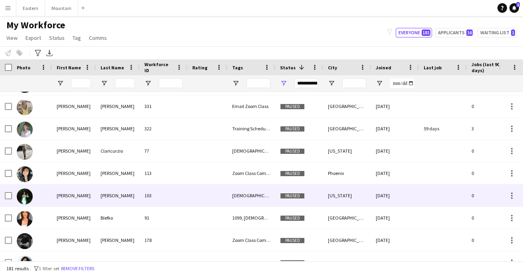
click at [170, 191] on div "103" at bounding box center [164, 196] width 48 height 22
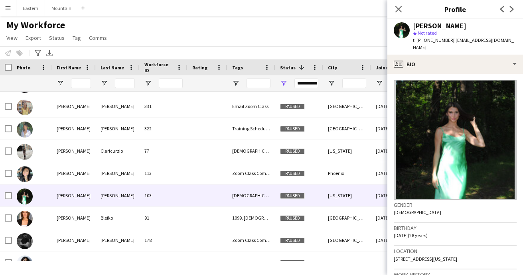
click at [359, 21] on div "My Workforce View Views Default view New view Update view Delete view Edit name…" at bounding box center [261, 32] width 523 height 27
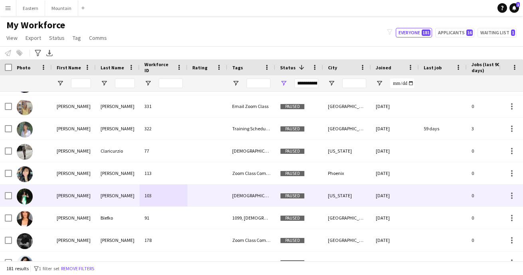
click at [373, 196] on div "[DATE]" at bounding box center [395, 196] width 48 height 22
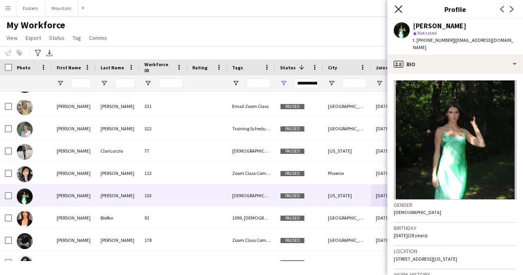
click at [397, 8] on icon at bounding box center [399, 9] width 8 height 8
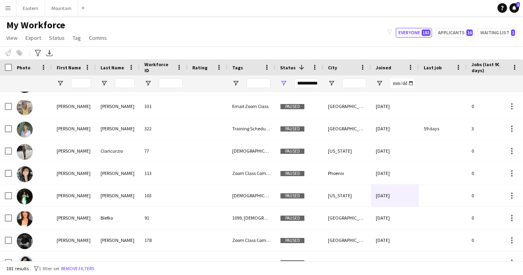
click at [342, 27] on div "My Workforce View Views Default view New view Update view Delete view Edit name…" at bounding box center [261, 32] width 523 height 27
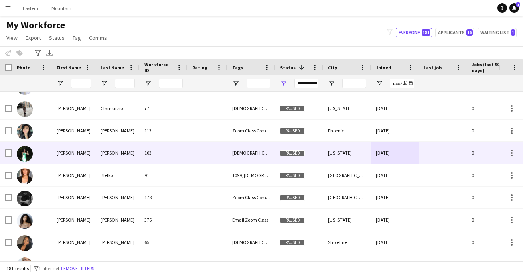
scroll to position [374, 0]
click at [175, 152] on div "103" at bounding box center [164, 153] width 48 height 22
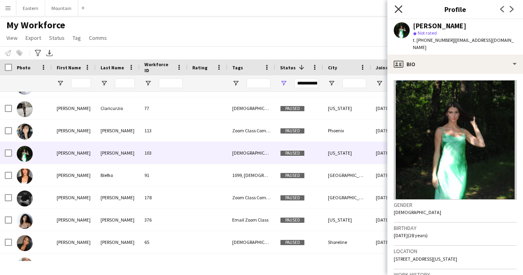
click at [399, 10] on icon at bounding box center [399, 9] width 8 height 8
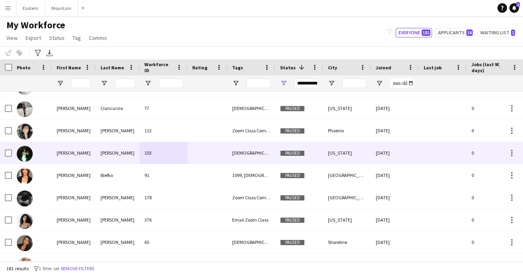
click at [221, 159] on div at bounding box center [208, 153] width 40 height 22
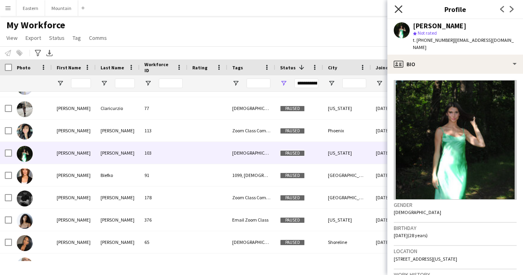
click at [402, 9] on icon "Close pop-in" at bounding box center [399, 9] width 8 height 8
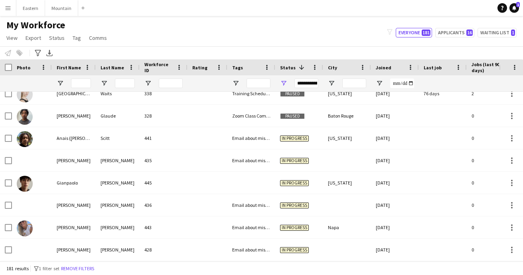
scroll to position [740, 0]
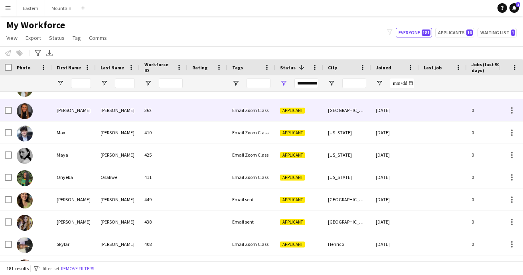
scroll to position [1221, 0]
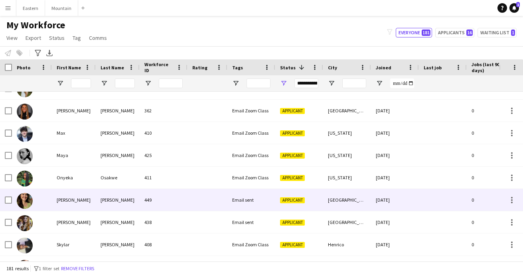
click at [209, 201] on div at bounding box center [208, 200] width 40 height 22
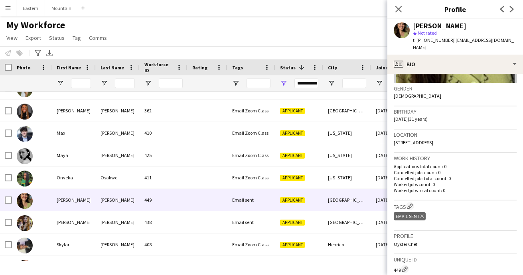
scroll to position [198, 0]
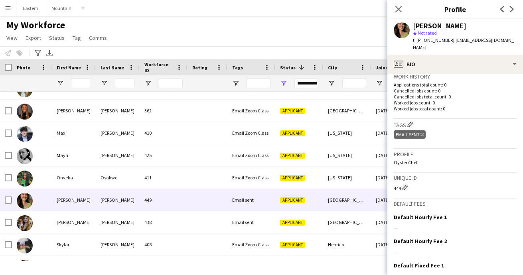
click at [423, 132] on icon "Delete tag" at bounding box center [422, 134] width 3 height 5
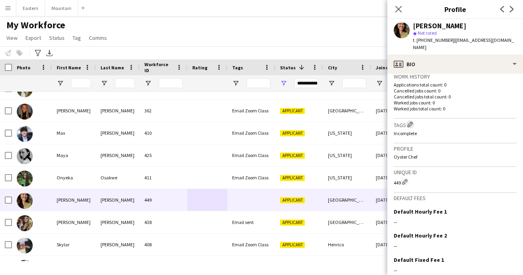
click at [411, 122] on app-icon "Edit crew company tags" at bounding box center [410, 125] width 6 height 6
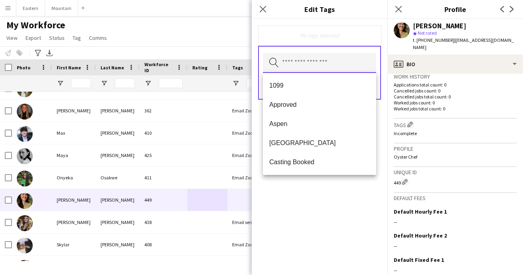
click at [306, 65] on input "text" at bounding box center [319, 63] width 113 height 20
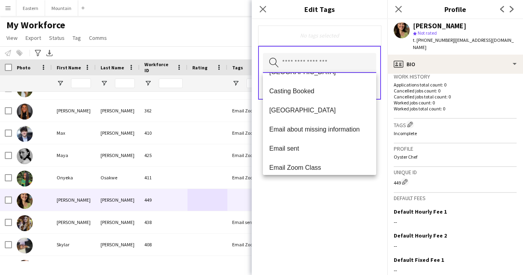
scroll to position [74, 0]
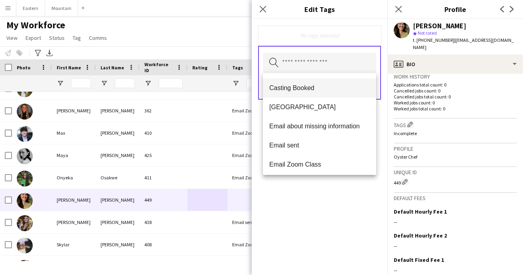
click at [300, 90] on span "Casting Booked" at bounding box center [319, 88] width 101 height 8
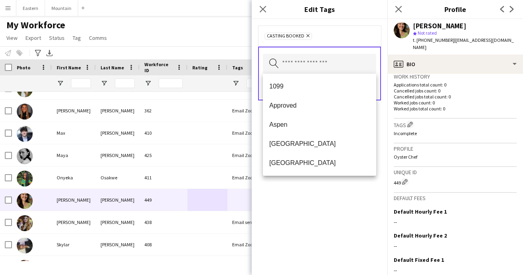
click at [332, 201] on div "Casting Booked Remove Search by tag name Save" at bounding box center [320, 147] width 136 height 256
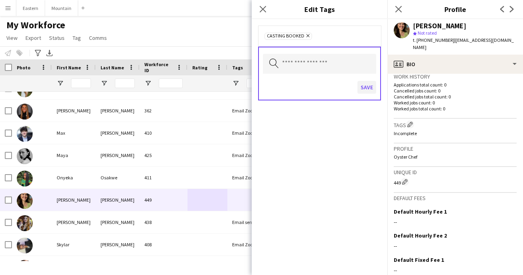
click at [366, 87] on button "Save" at bounding box center [367, 87] width 19 height 13
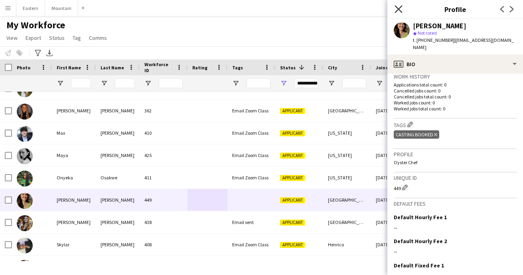
click at [399, 6] on icon "Close pop-in" at bounding box center [399, 9] width 8 height 8
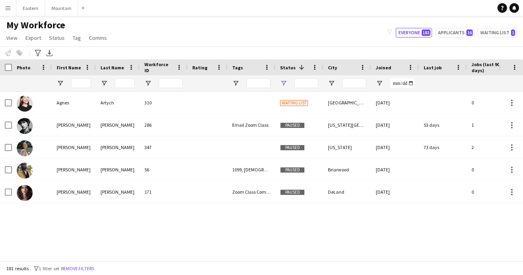
type input "**********"
